Goal: Task Accomplishment & Management: Manage account settings

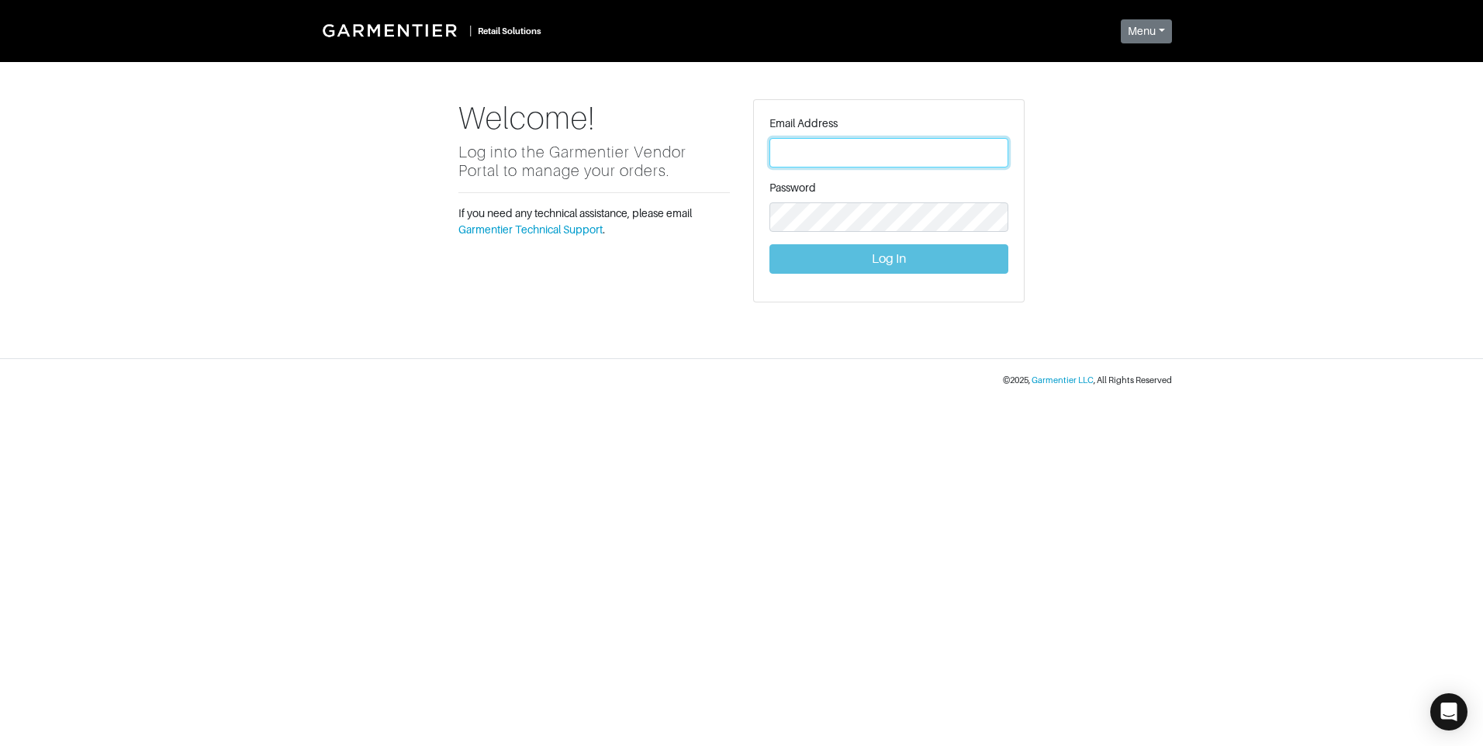
type input "[PERSON_NAME][EMAIL_ADDRESS][DOMAIN_NAME]"
click at [892, 257] on button "Log In" at bounding box center [888, 258] width 239 height 29
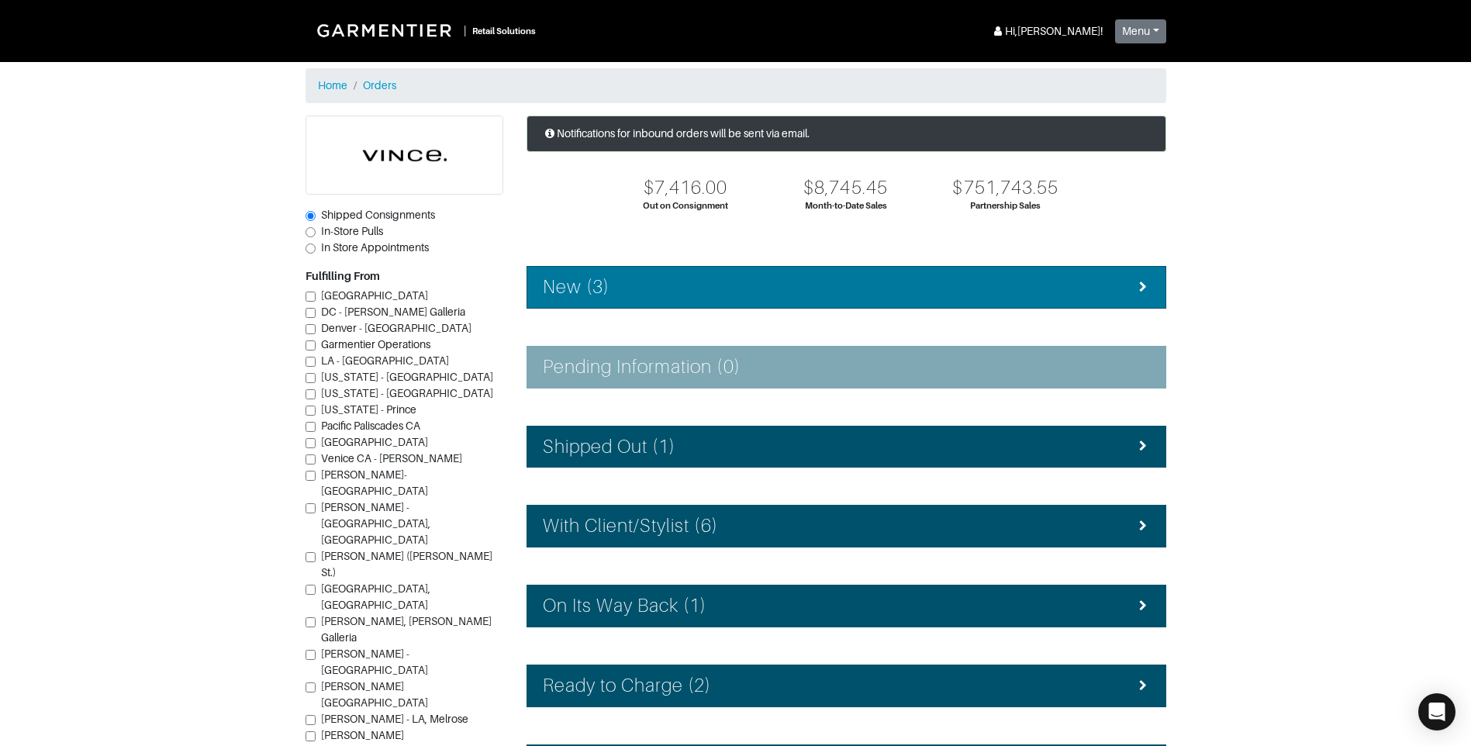
click at [812, 284] on div "New (3)" at bounding box center [846, 287] width 607 height 22
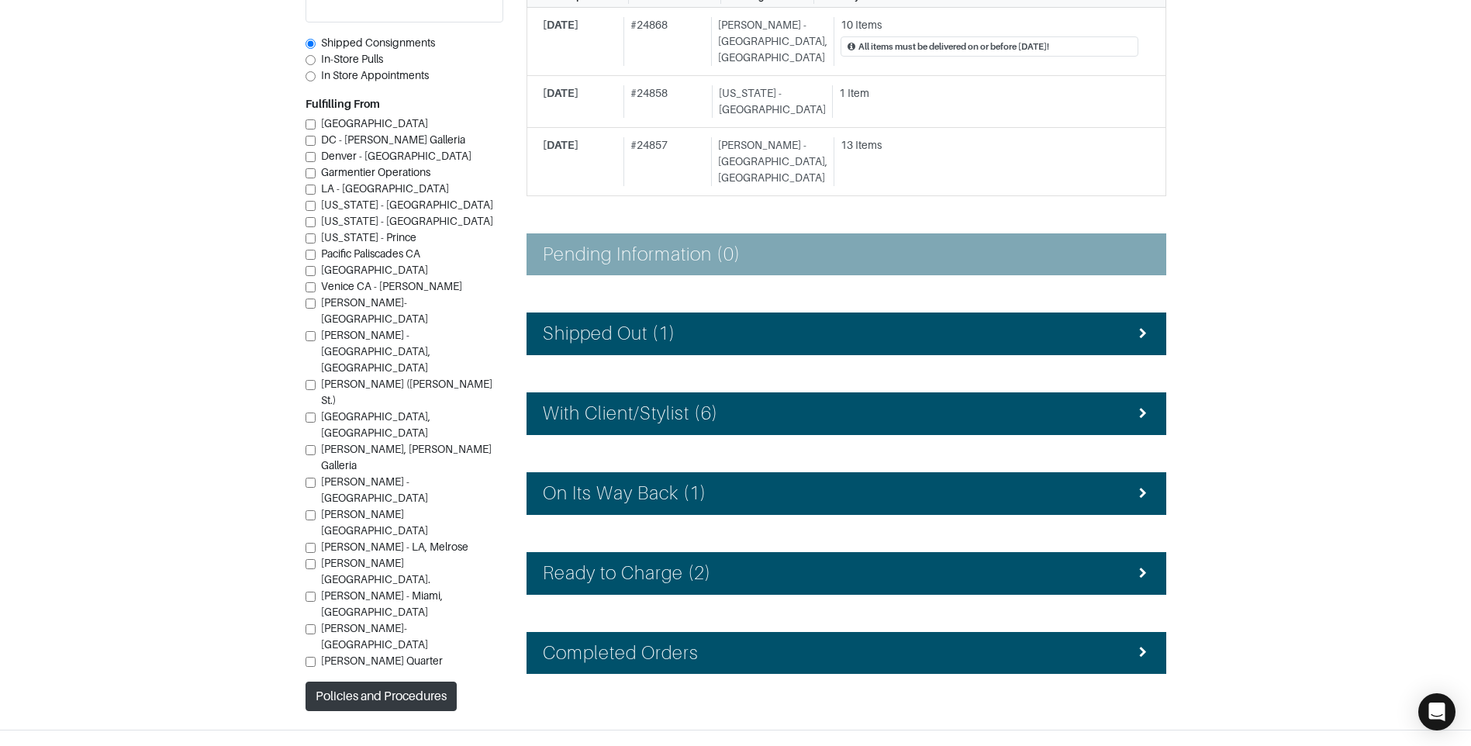
scroll to position [323, 0]
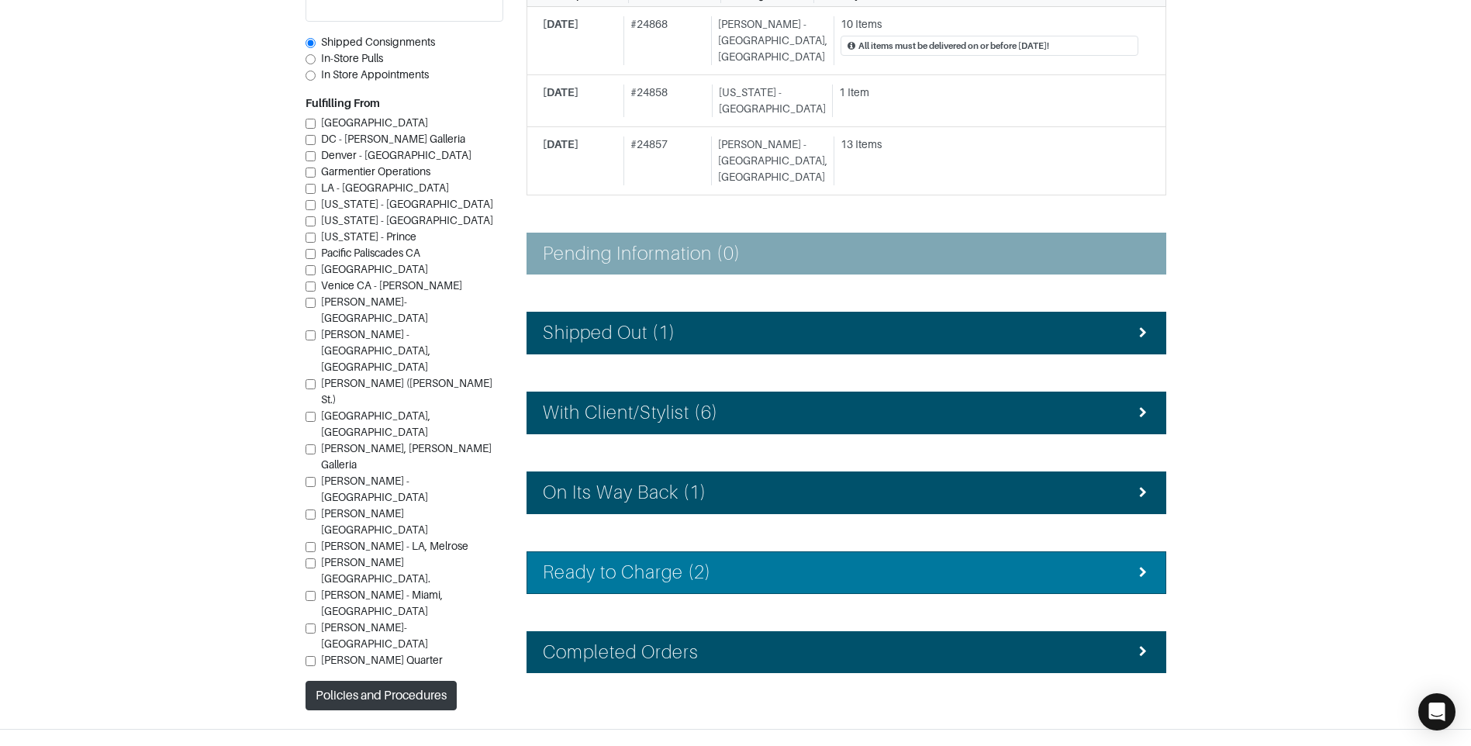
click at [744, 561] on div "Ready to Charge (2)" at bounding box center [846, 572] width 607 height 22
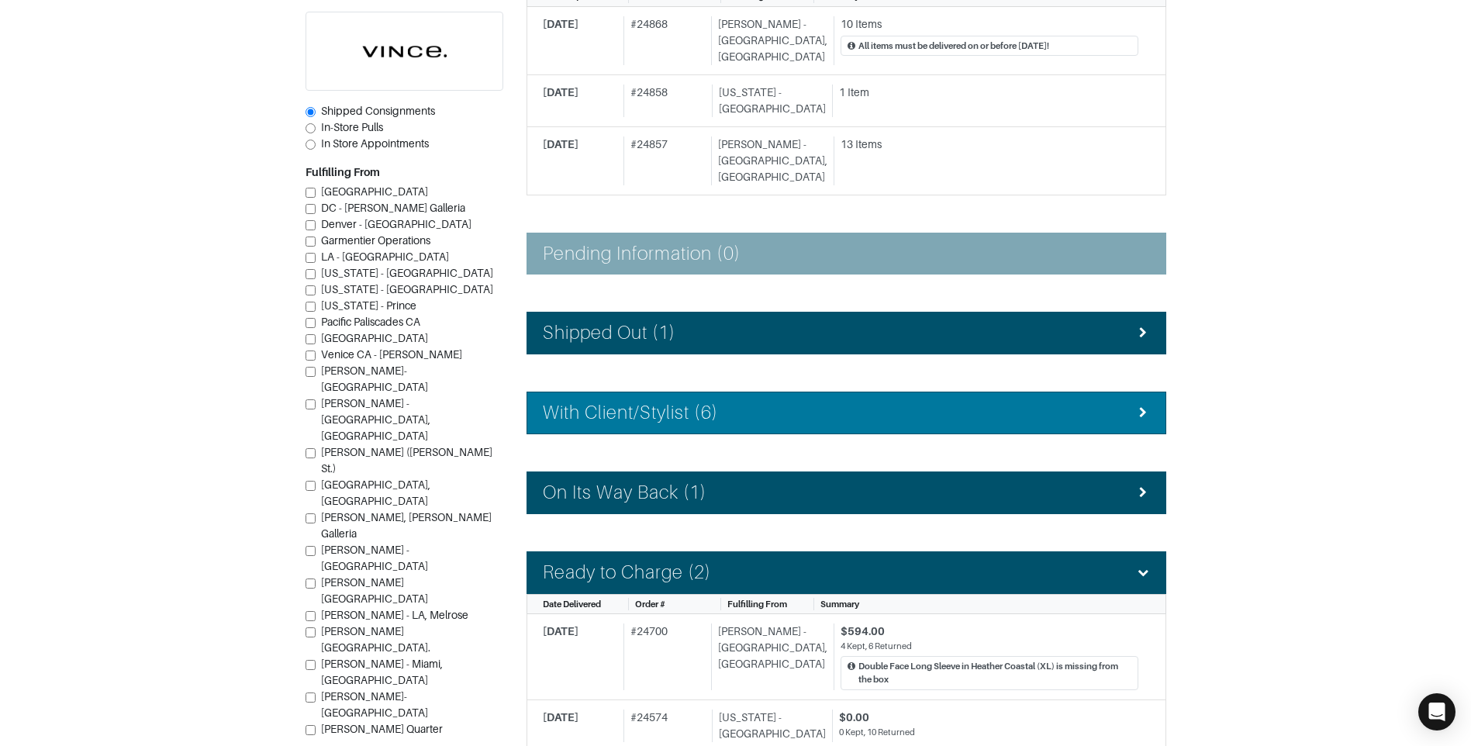
click at [737, 402] on div "With Client/Stylist (6)" at bounding box center [846, 413] width 607 height 22
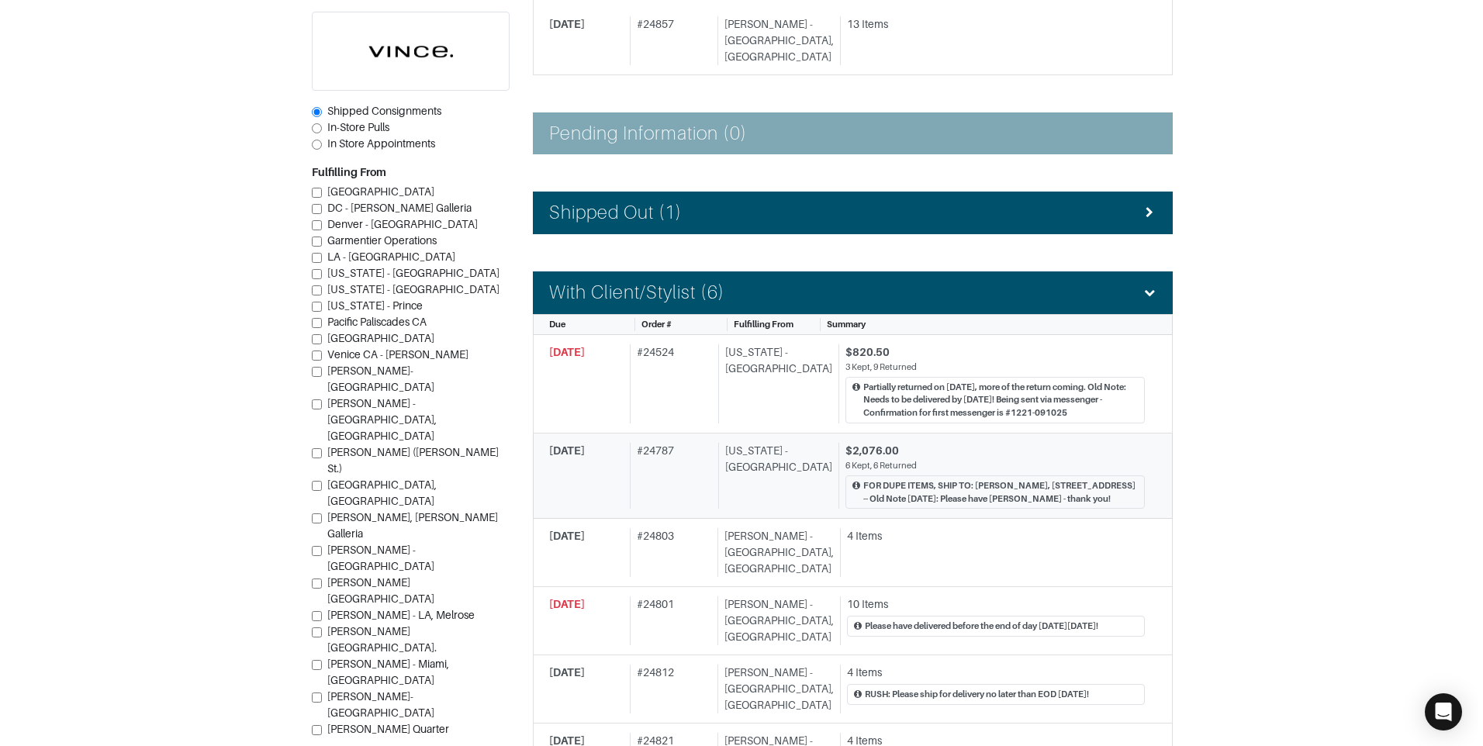
scroll to position [478, 0]
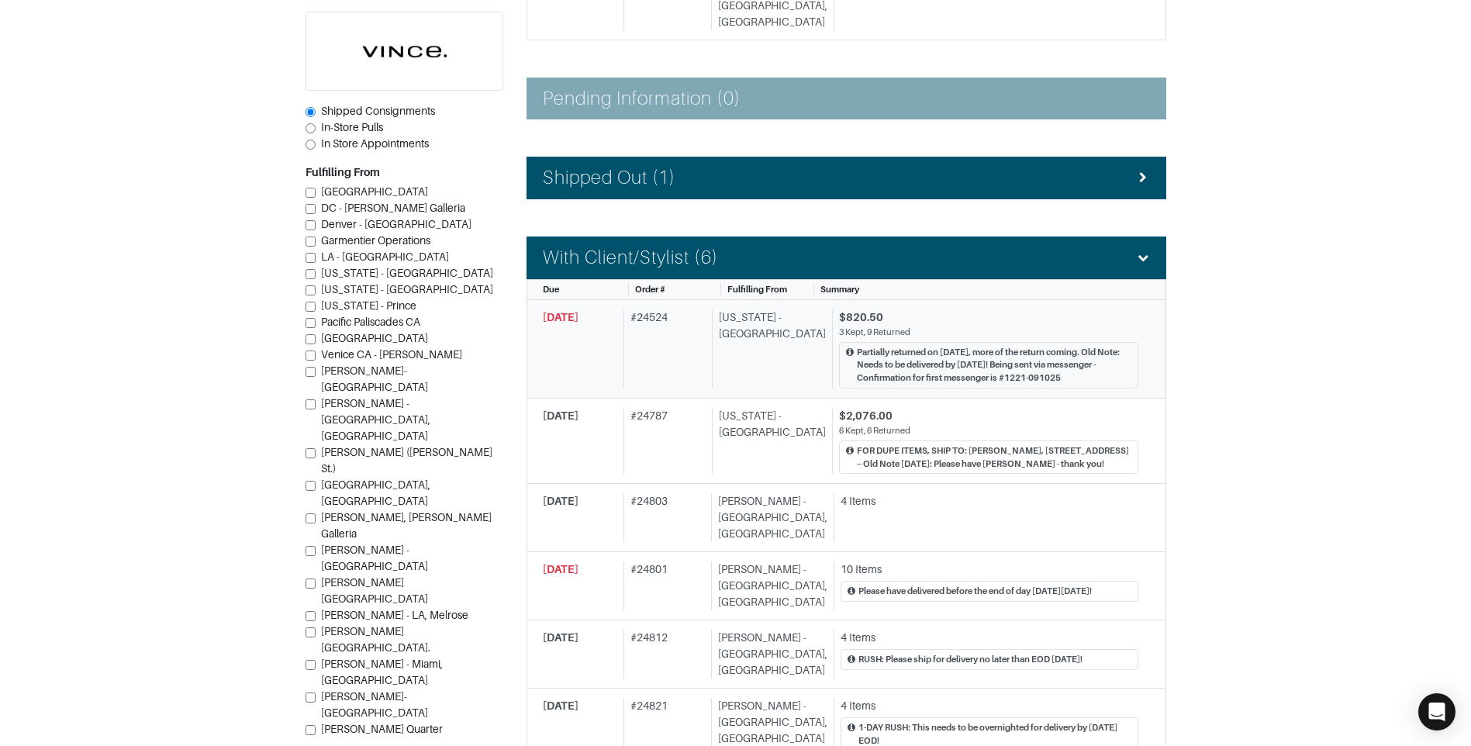
click at [680, 341] on div "# 24524" at bounding box center [664, 348] width 82 height 79
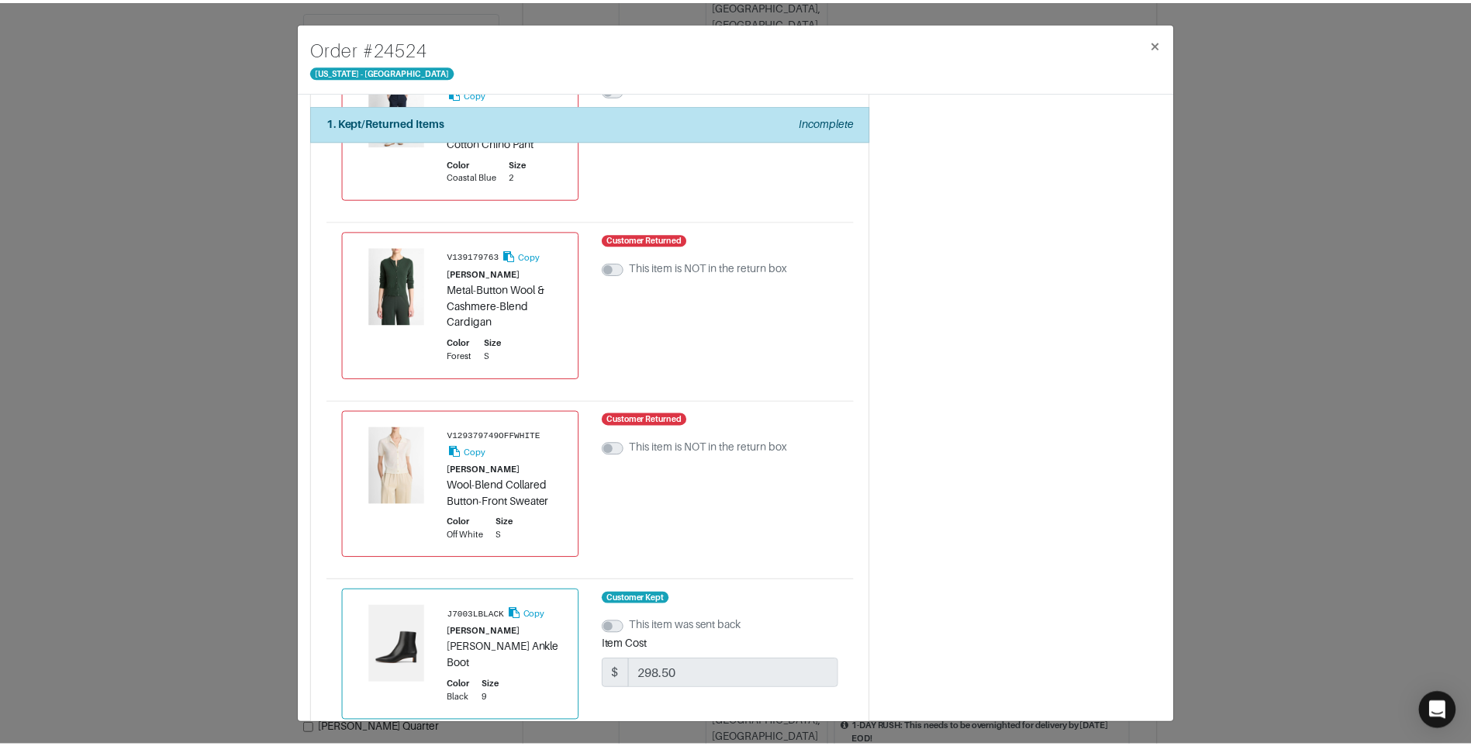
scroll to position [1086, 0]
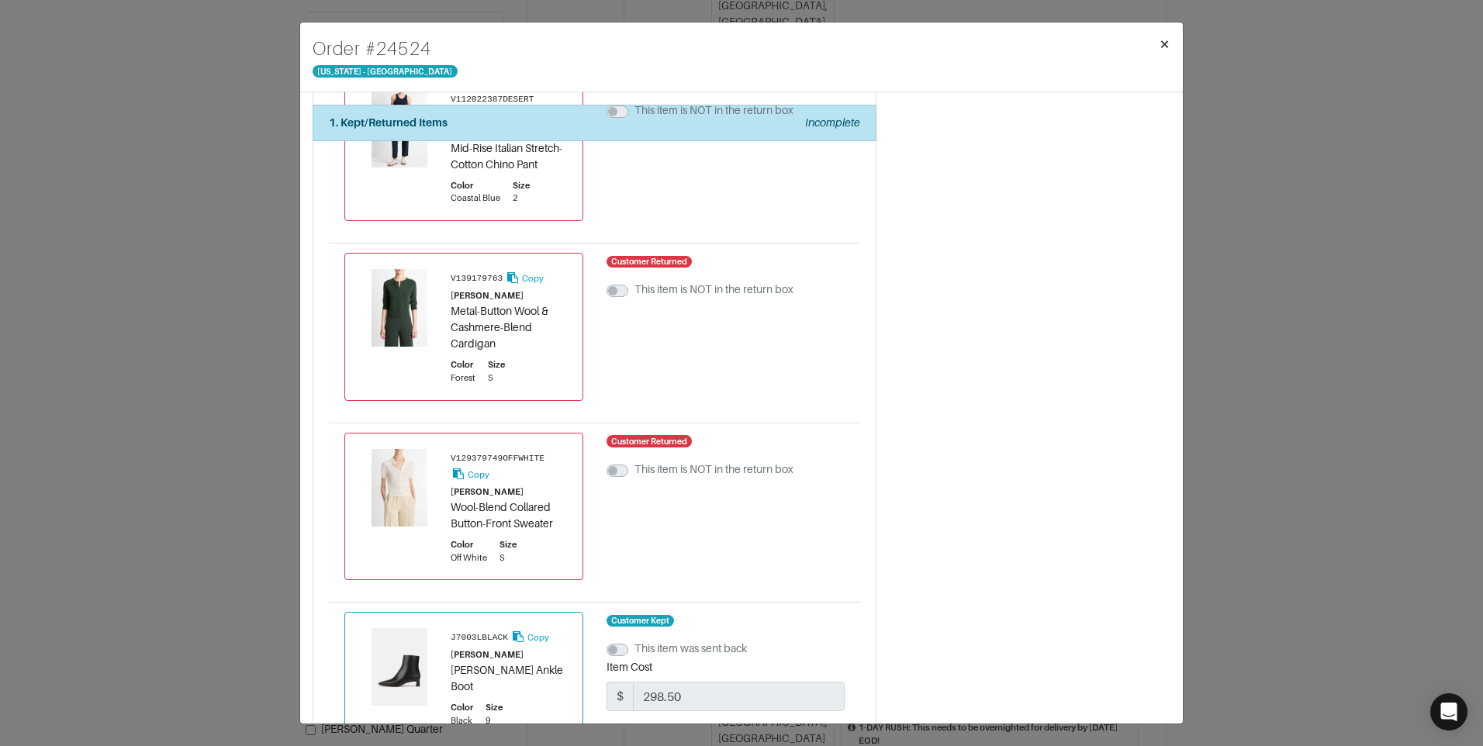
click at [1167, 43] on span "×" at bounding box center [1164, 43] width 12 height 21
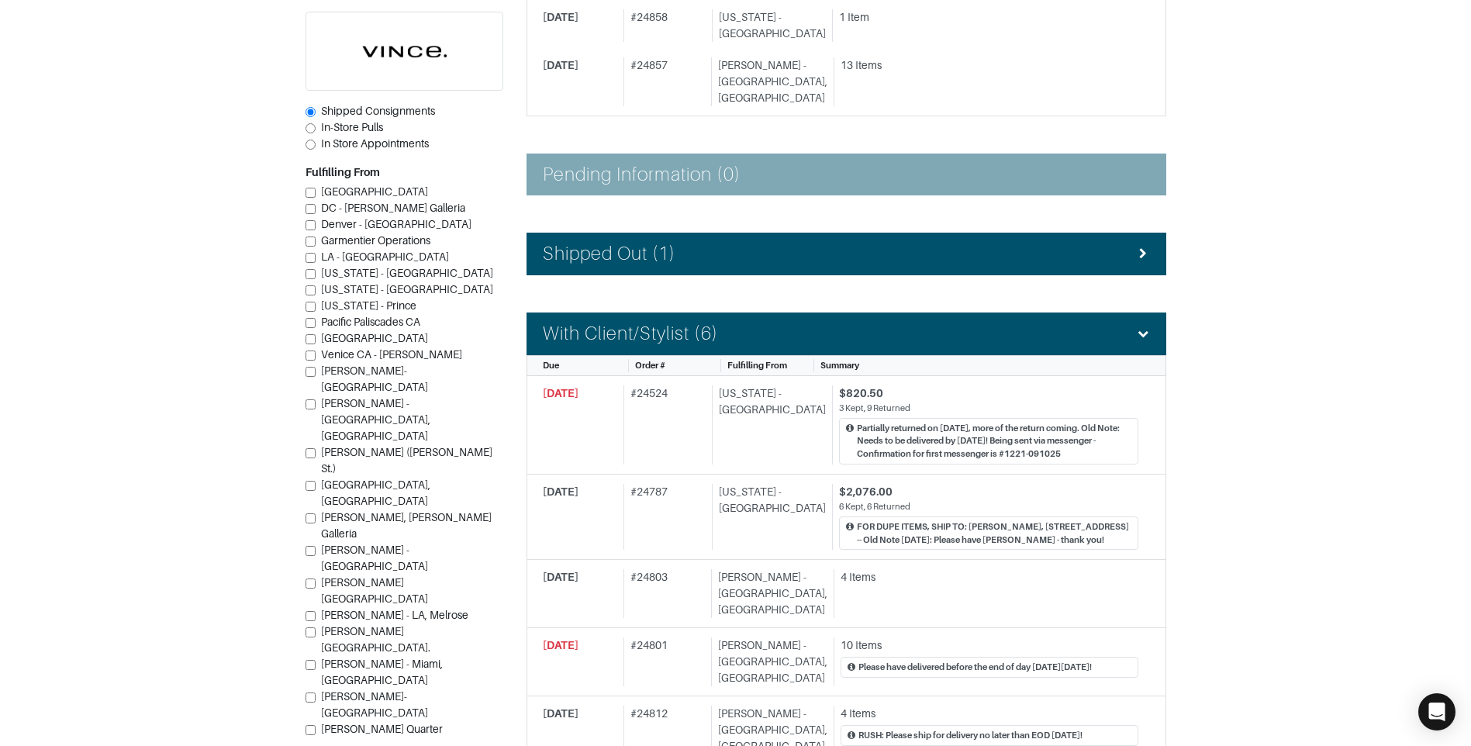
scroll to position [400, 0]
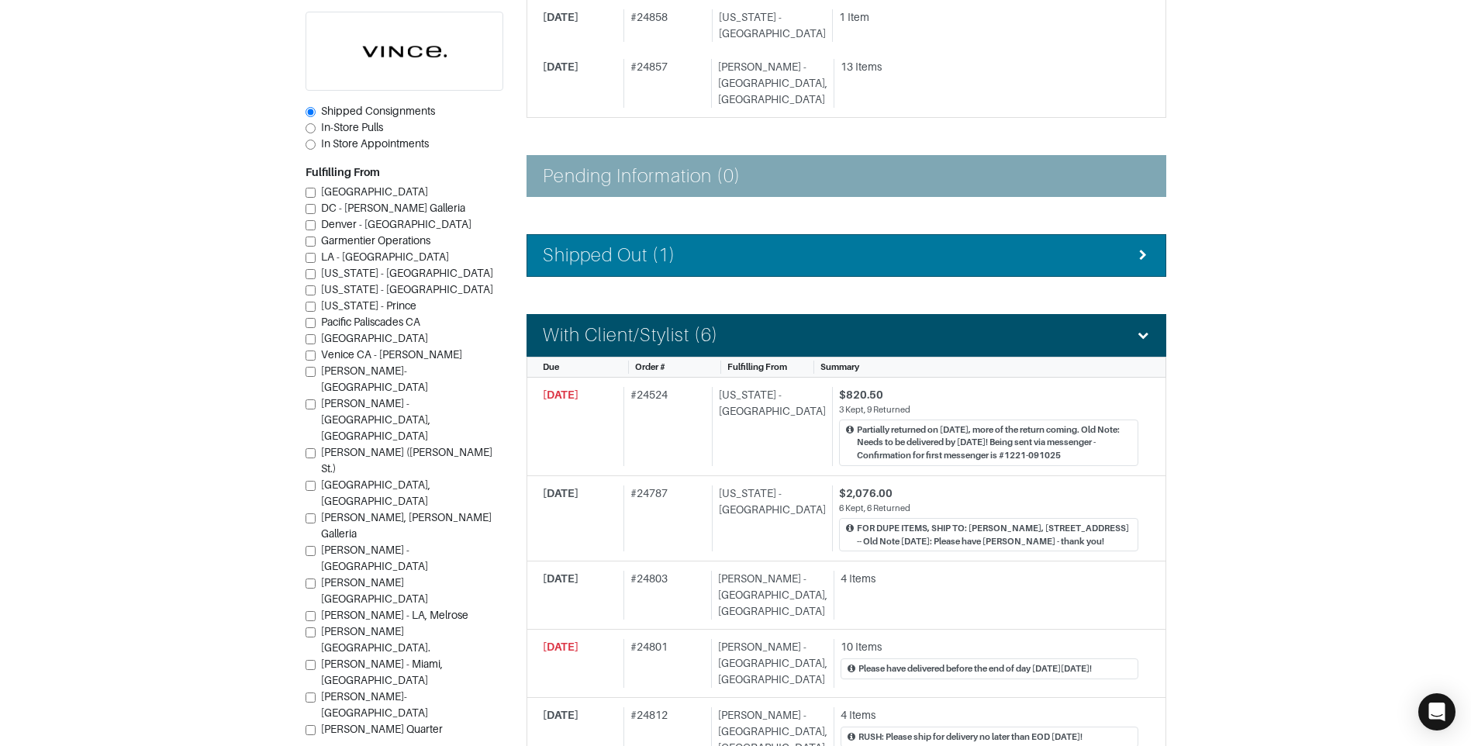
click at [770, 234] on li "Shipped Out (1)" at bounding box center [847, 255] width 640 height 43
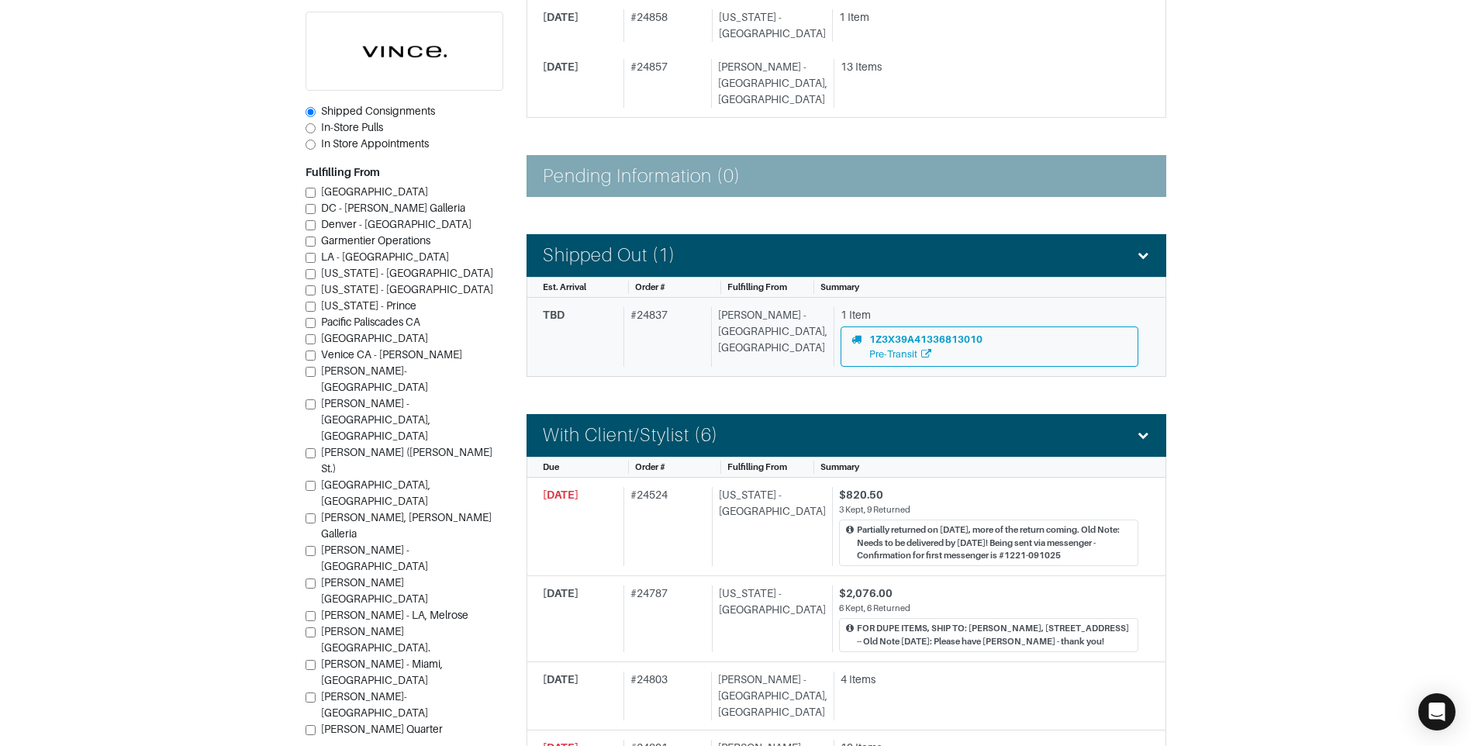
click at [661, 320] on div "# 24837" at bounding box center [663, 337] width 81 height 60
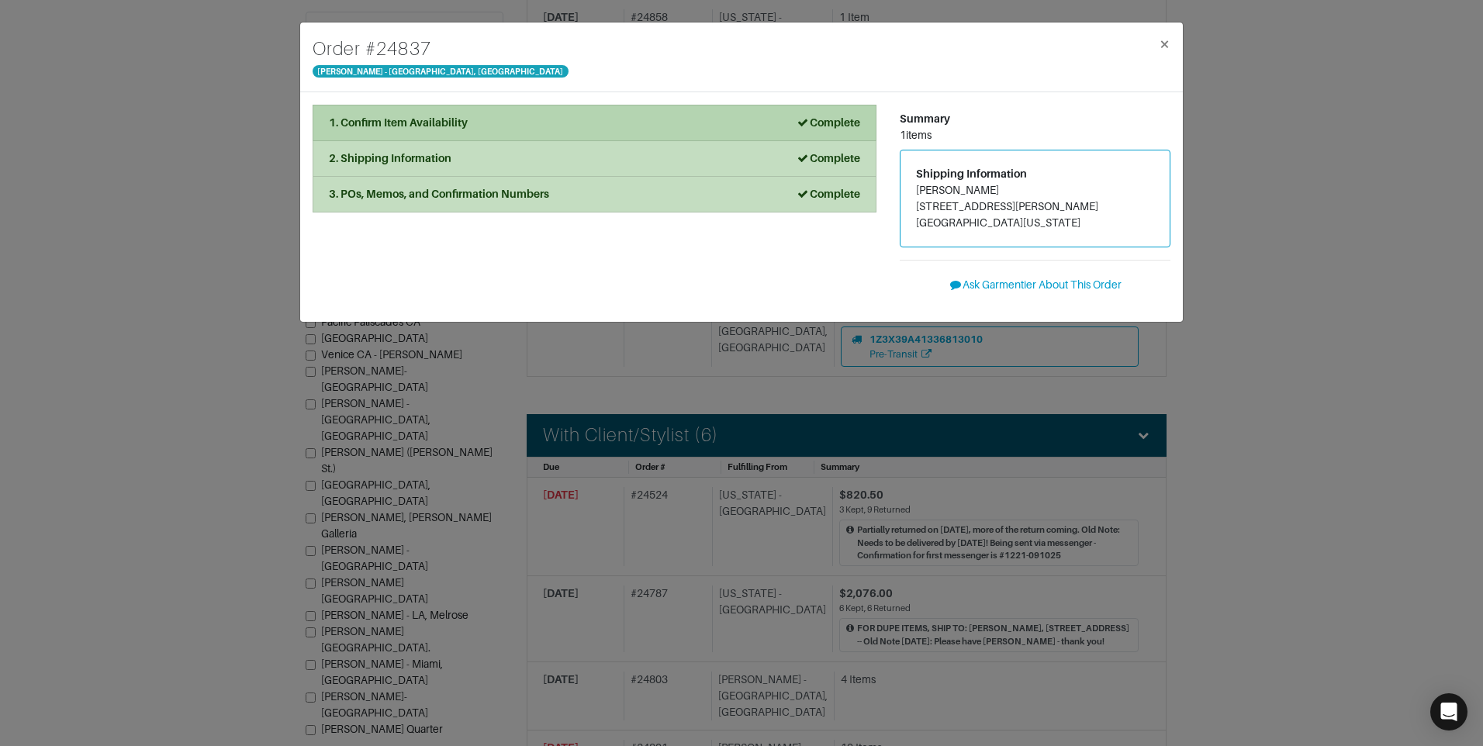
click at [659, 118] on div "1. Confirm Item Availability Complete" at bounding box center [594, 123] width 531 height 16
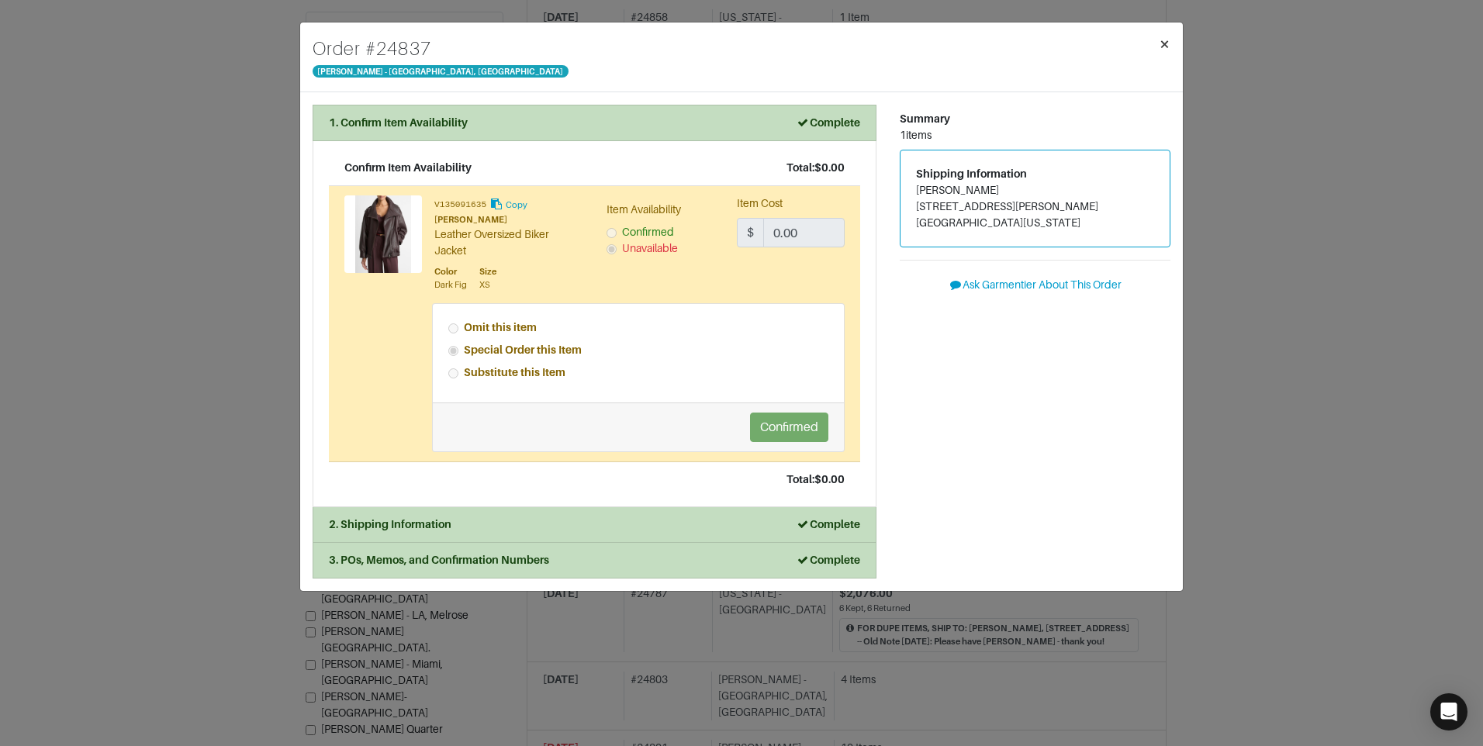
click at [1165, 40] on span "×" at bounding box center [1164, 43] width 12 height 21
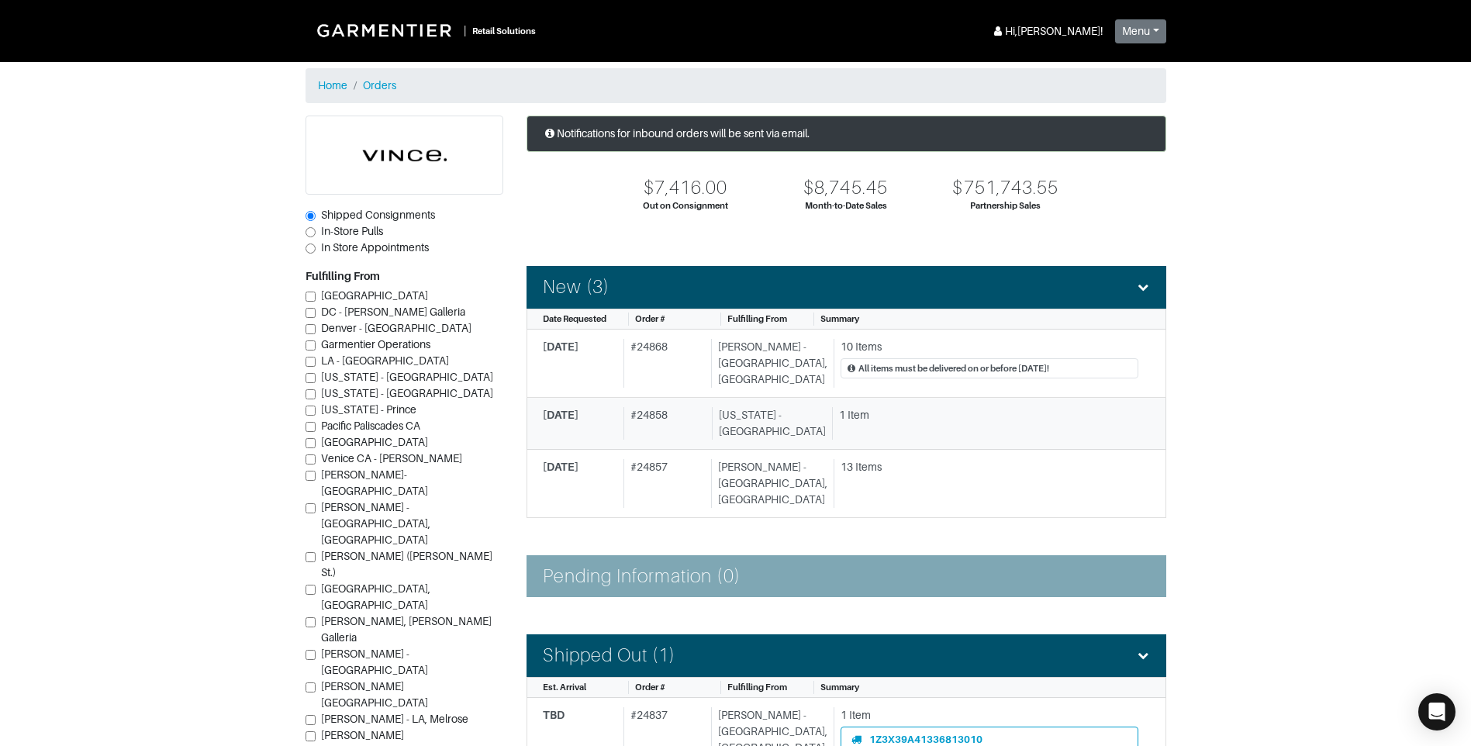
click at [667, 416] on div "# 24858" at bounding box center [664, 423] width 82 height 33
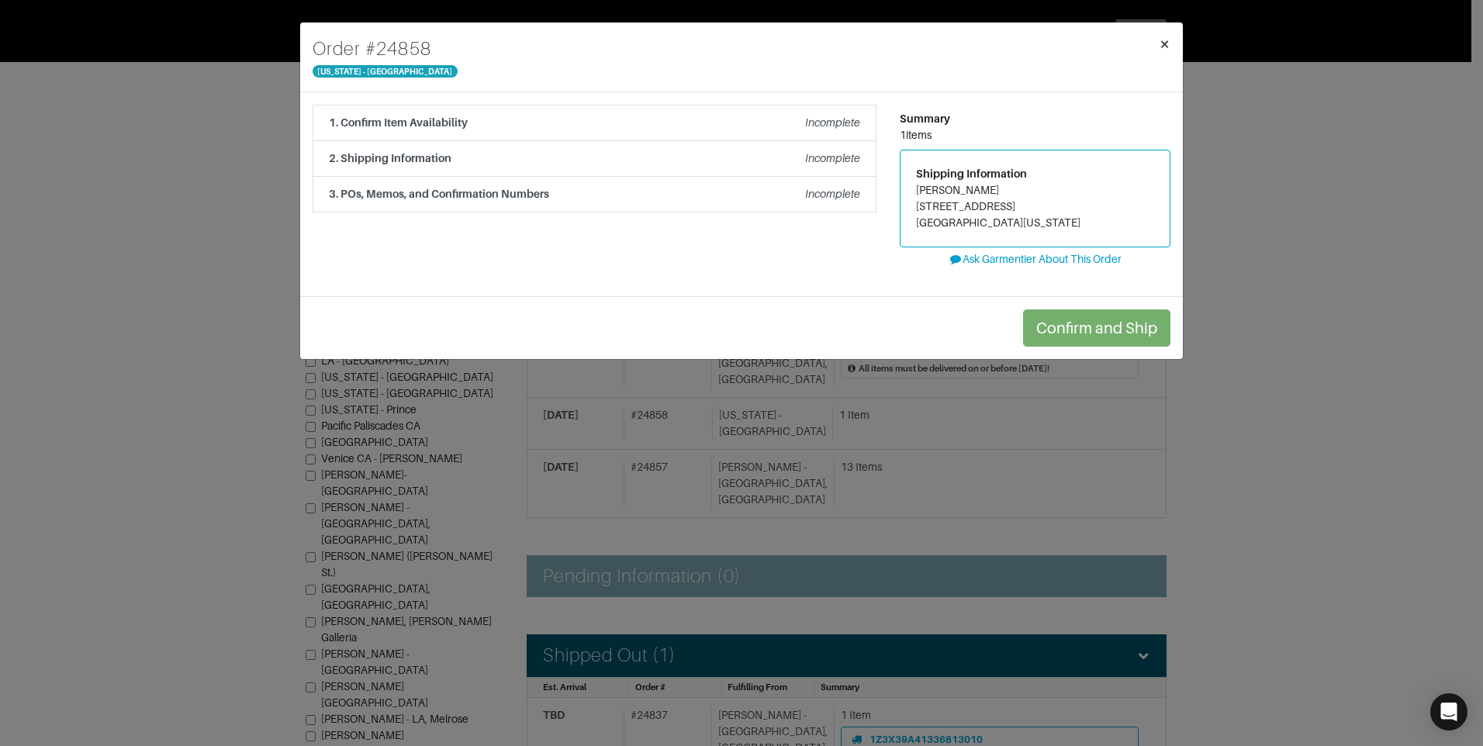
click at [1169, 47] on span "×" at bounding box center [1164, 43] width 12 height 21
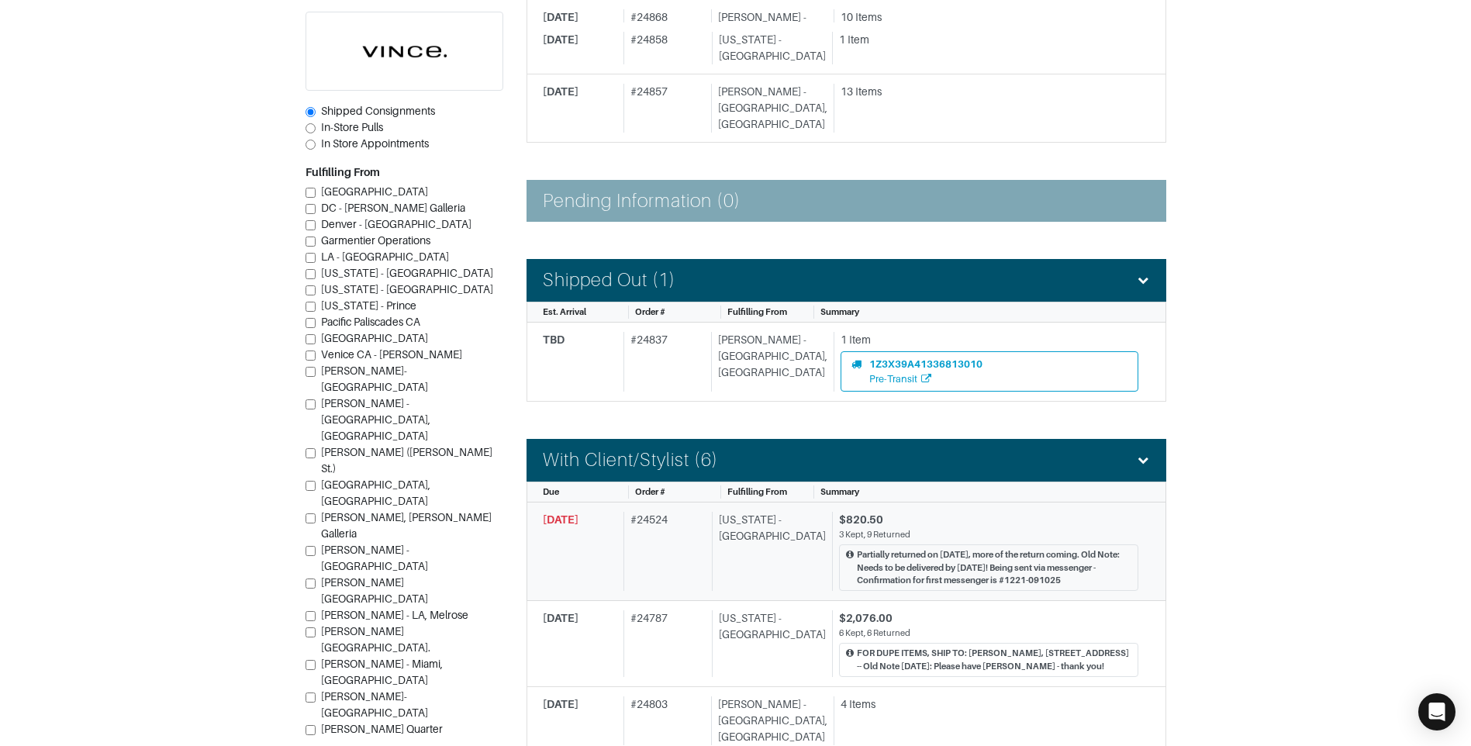
scroll to position [388, 0]
